Goal: Task Accomplishment & Management: Complete application form

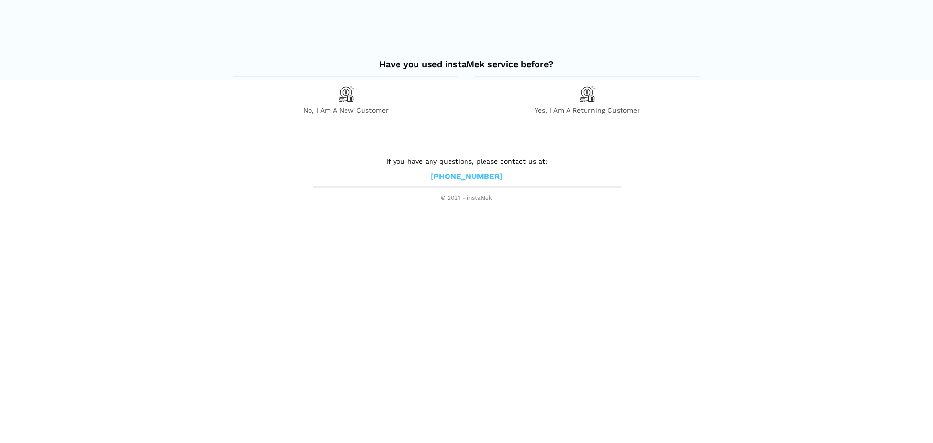
click at [415, 111] on span "No, I am a new customer" at bounding box center [346, 110] width 226 height 9
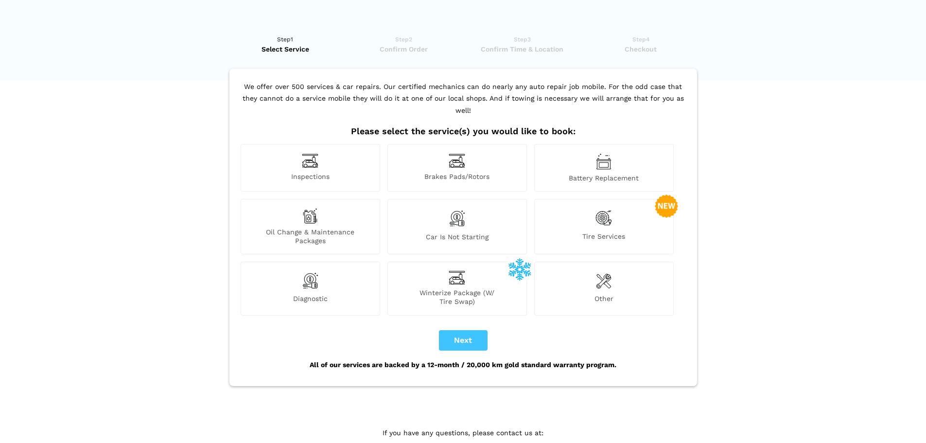
click at [472, 203] on div "Car is not starting" at bounding box center [456, 226] width 139 height 55
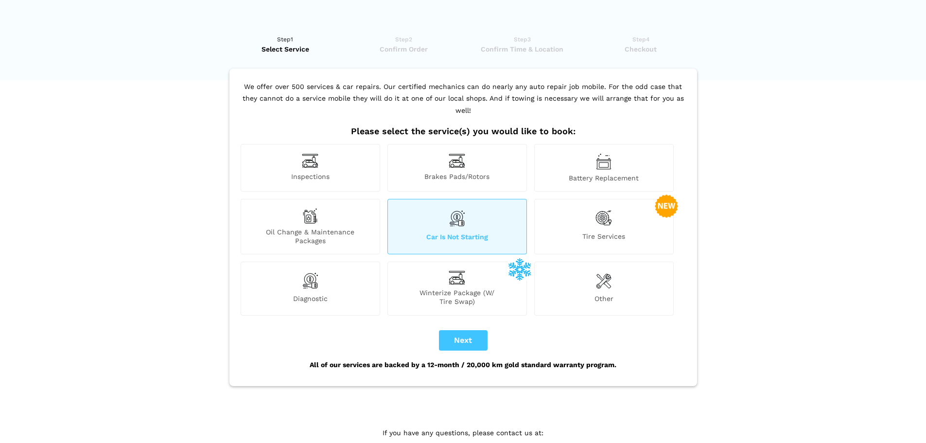
click at [330, 279] on div "Diagnostic" at bounding box center [310, 287] width 139 height 53
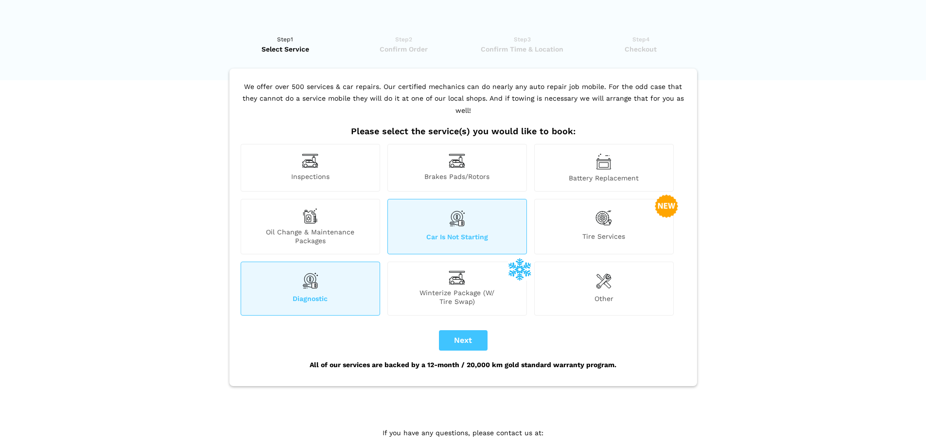
click at [442, 236] on div "Car is not starting" at bounding box center [456, 226] width 139 height 55
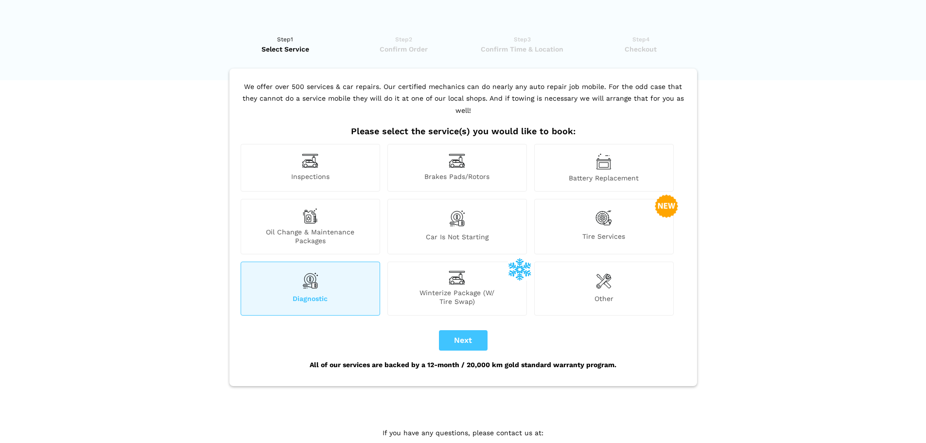
click at [591, 266] on div "Other" at bounding box center [603, 287] width 139 height 53
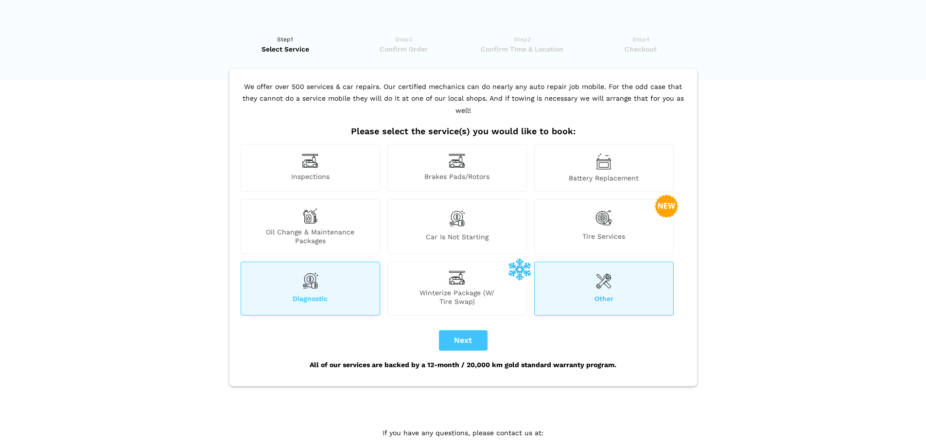
click at [475, 317] on div "We offer over 500 services & car repairs. Our certified mechanics can do nearly…" at bounding box center [463, 227] width 468 height 317
click at [471, 330] on button "Next" at bounding box center [463, 340] width 49 height 20
checkbox input "true"
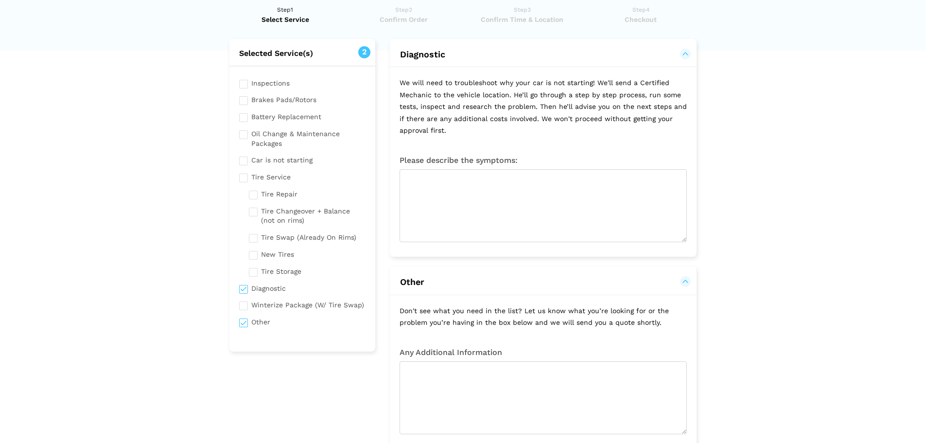
scroll to position [187, 0]
